Goal: Information Seeking & Learning: Learn about a topic

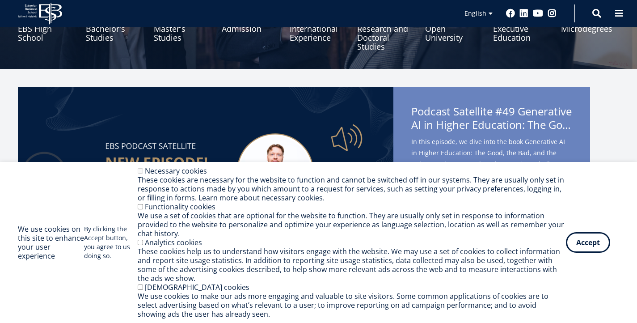
scroll to position [369, 0]
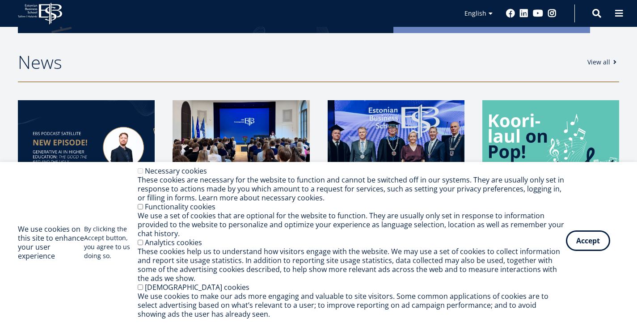
click at [585, 239] on button "Accept" at bounding box center [588, 240] width 44 height 21
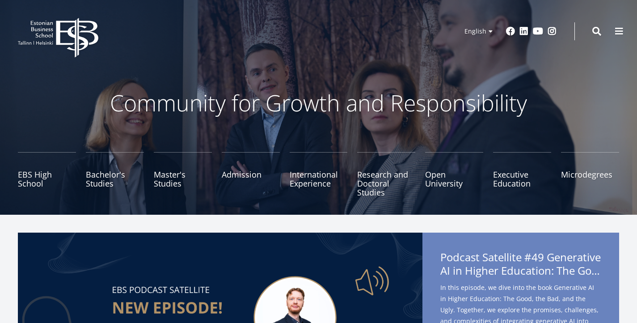
scroll to position [0, 0]
click at [236, 169] on link "Admission" at bounding box center [251, 174] width 58 height 45
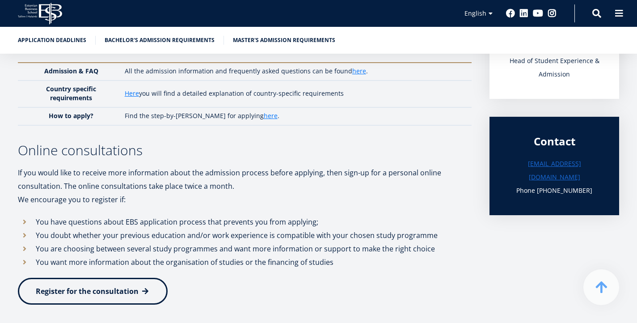
scroll to position [241, 0]
click at [127, 49] on ul "Application deadlines Bachelor's admission requirements Master's admission requ…" at bounding box center [314, 42] width 611 height 13
click at [125, 42] on link "Bachelor's admission requirements" at bounding box center [160, 39] width 110 height 9
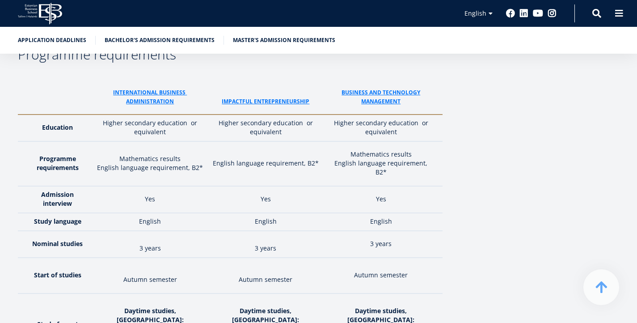
scroll to position [1235, 0]
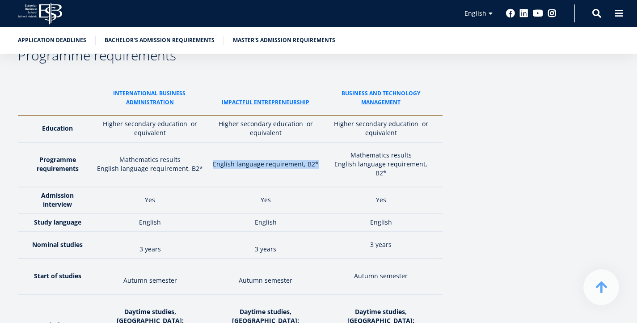
drag, startPoint x: 219, startPoint y: 132, endPoint x: 322, endPoint y: 132, distance: 102.9
click at [319, 160] on p "English language requirement, B2*" at bounding box center [265, 164] width 107 height 9
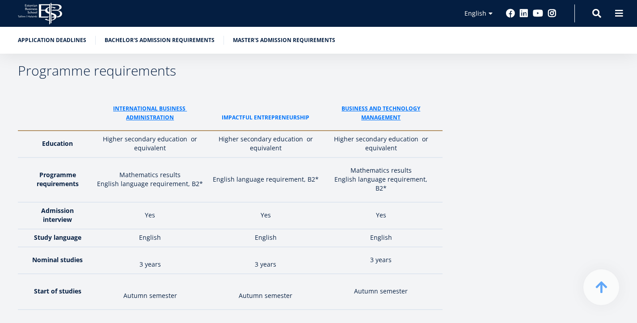
click at [234, 113] on link "ImPACTFUL ENTREPRENEURSHIP" at bounding box center [266, 117] width 88 height 9
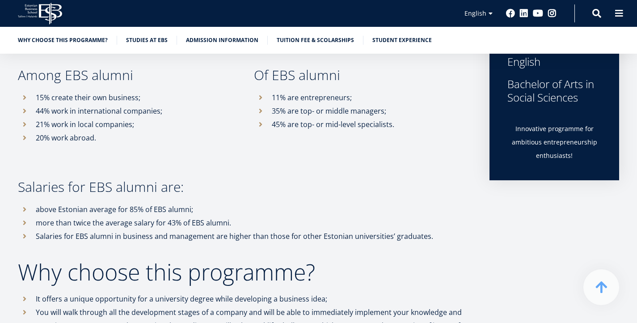
scroll to position [415, 0]
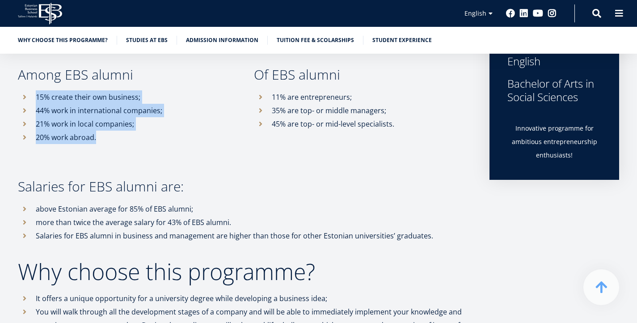
drag, startPoint x: 17, startPoint y: 92, endPoint x: 106, endPoint y: 141, distance: 101.1
click at [106, 141] on div "Among EBS alumni 15% create their own business; 44% work in international compa…" at bounding box center [118, 106] width 236 height 76
click at [106, 141] on li "20% work abroad." at bounding box center [127, 137] width 218 height 13
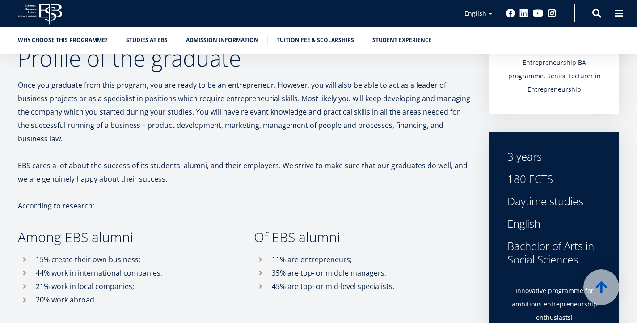
scroll to position [19, 0]
